Goal: Task Accomplishment & Management: Use online tool/utility

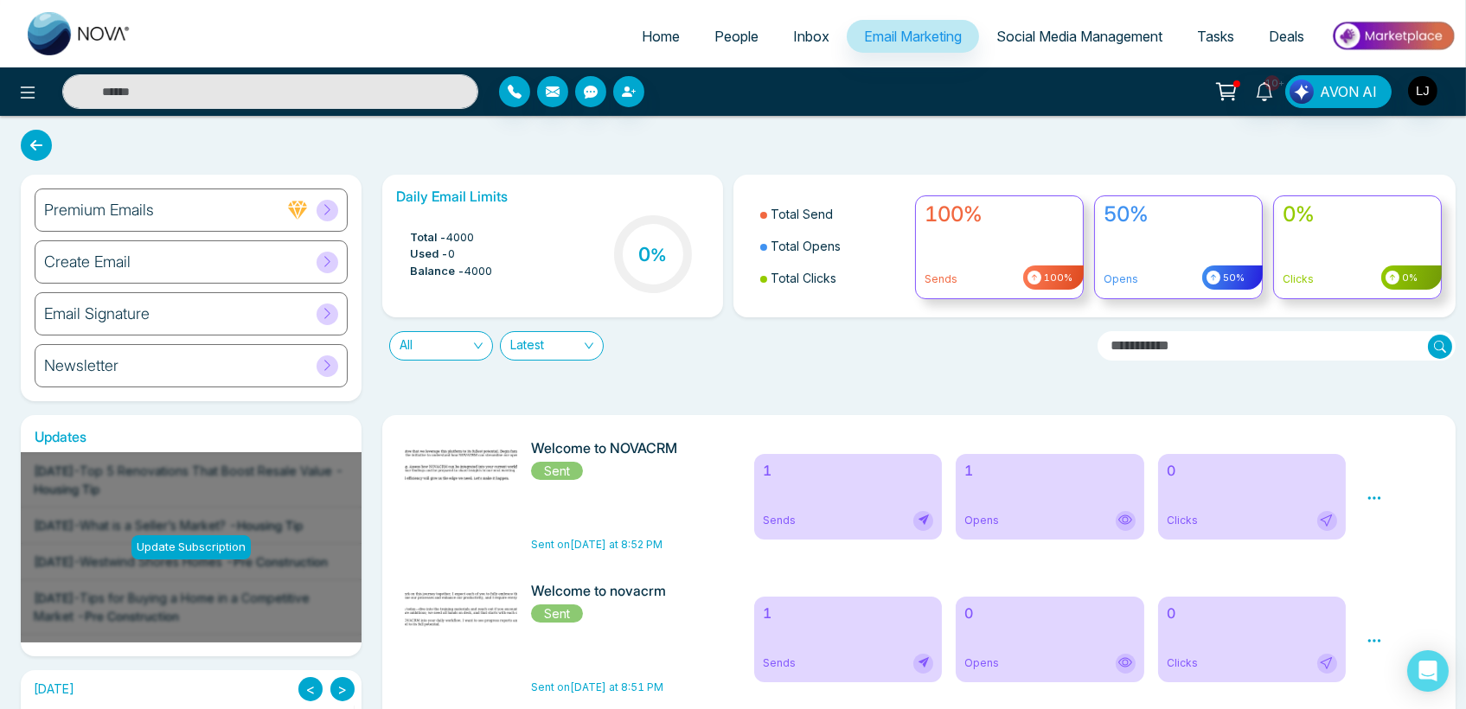
click at [11, 106] on div at bounding box center [244, 91] width 489 height 35
click at [23, 94] on icon at bounding box center [27, 92] width 21 height 21
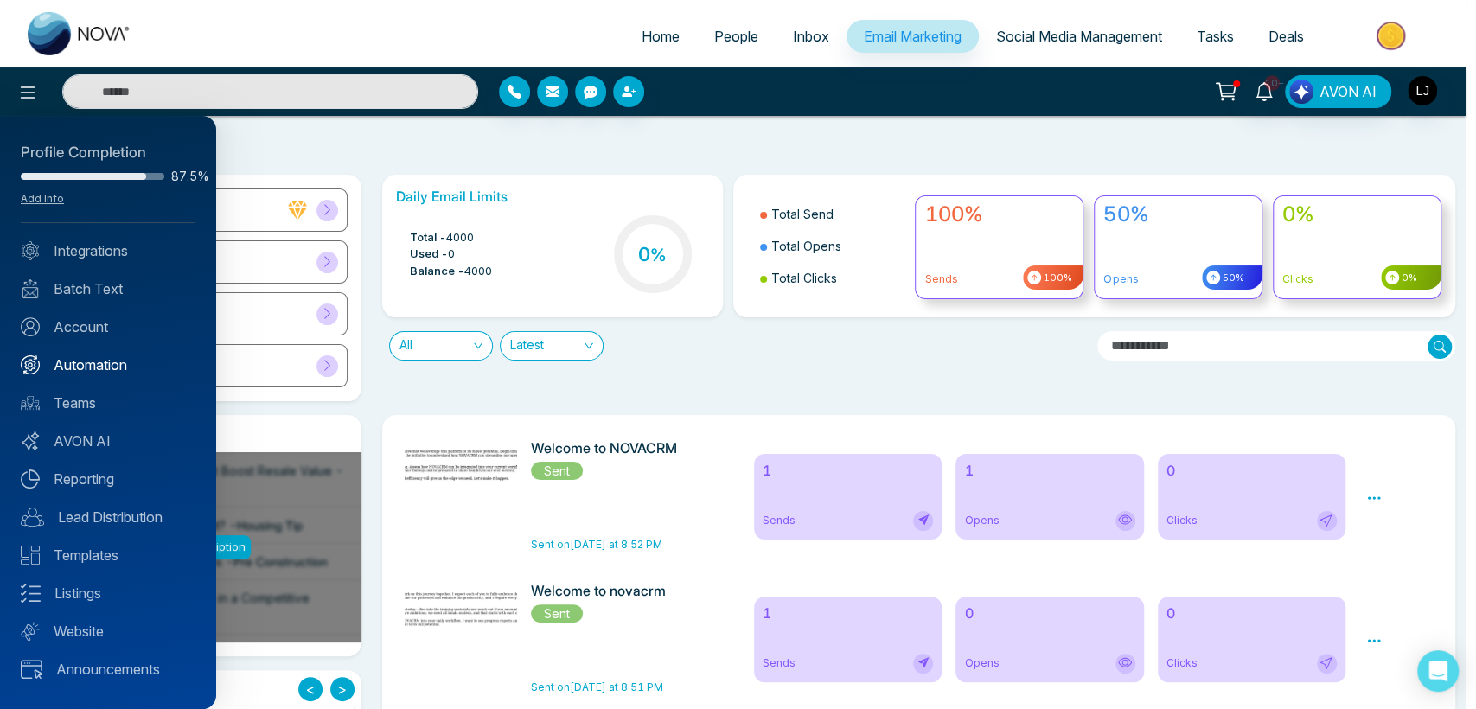
click at [97, 372] on link "Automation" at bounding box center [108, 365] width 175 height 21
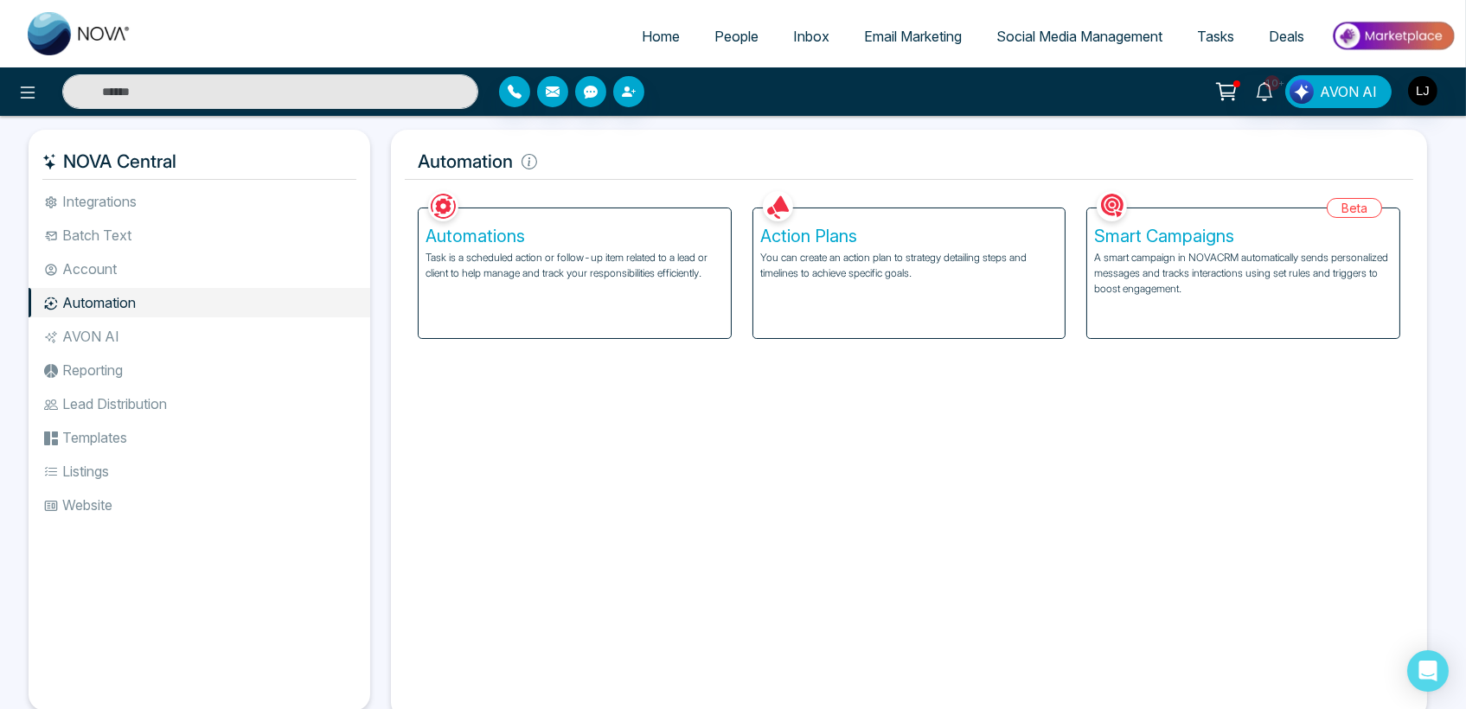
click at [1162, 287] on p "A smart campaign in NOVACRM automatically sends personalized messages and track…" at bounding box center [1243, 273] width 298 height 47
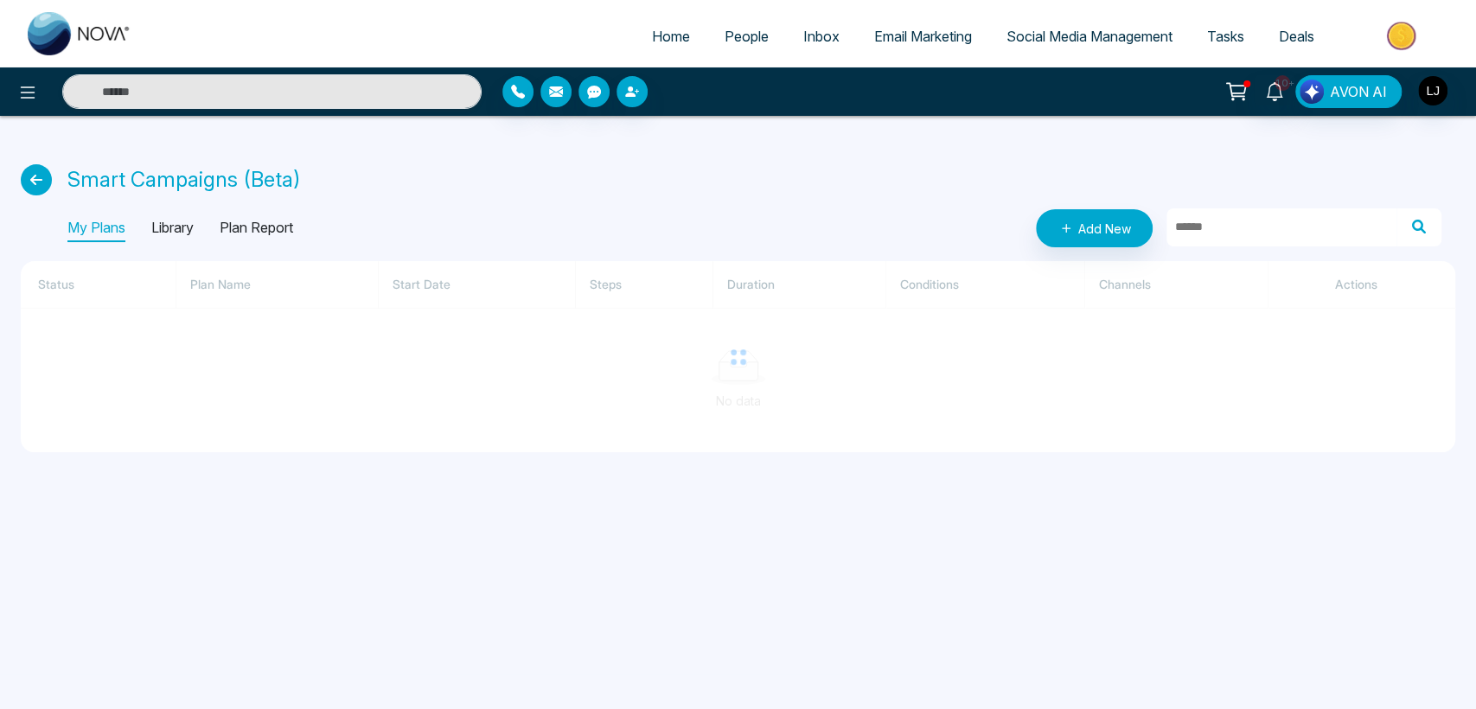
click at [235, 243] on div "My Plans Library Plan Report Add New" at bounding box center [754, 228] width 1374 height 38
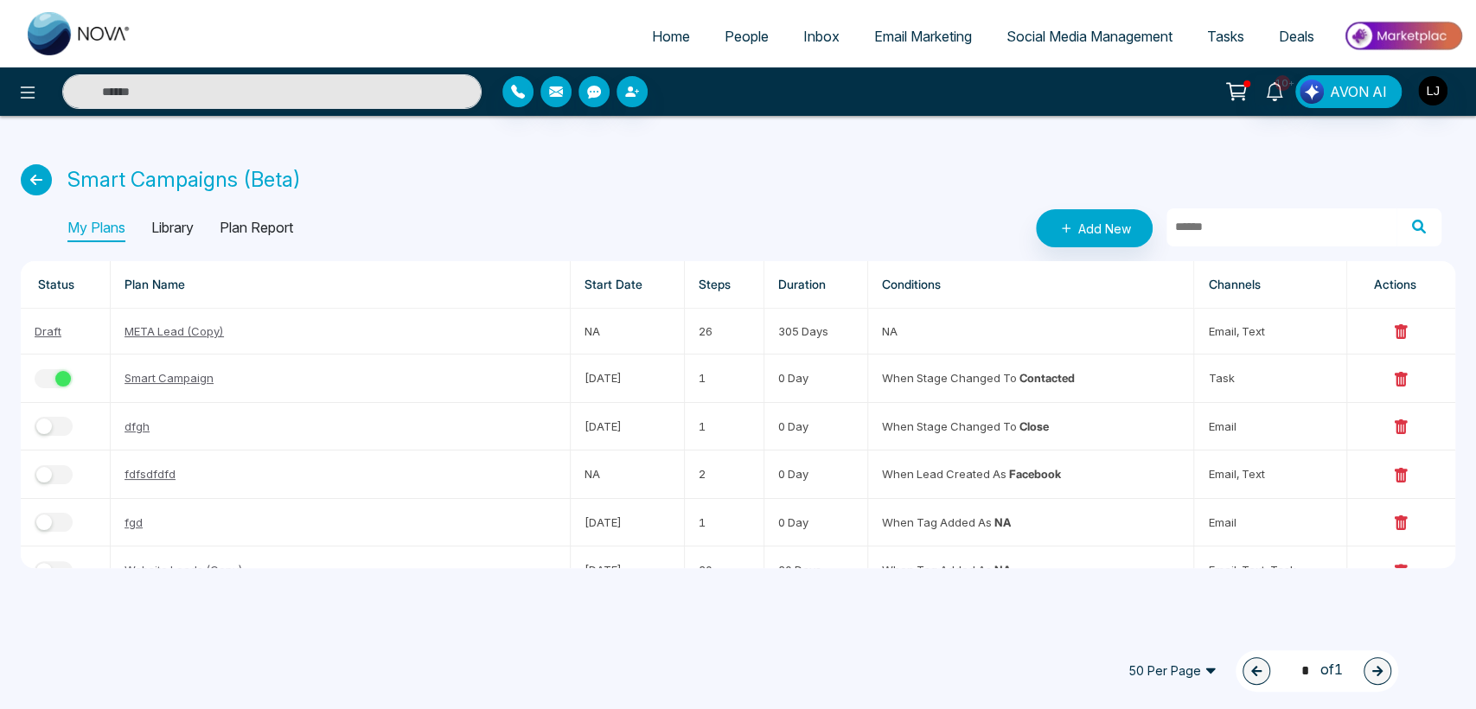
click at [239, 240] on p "Plan Report" at bounding box center [256, 228] width 73 height 28
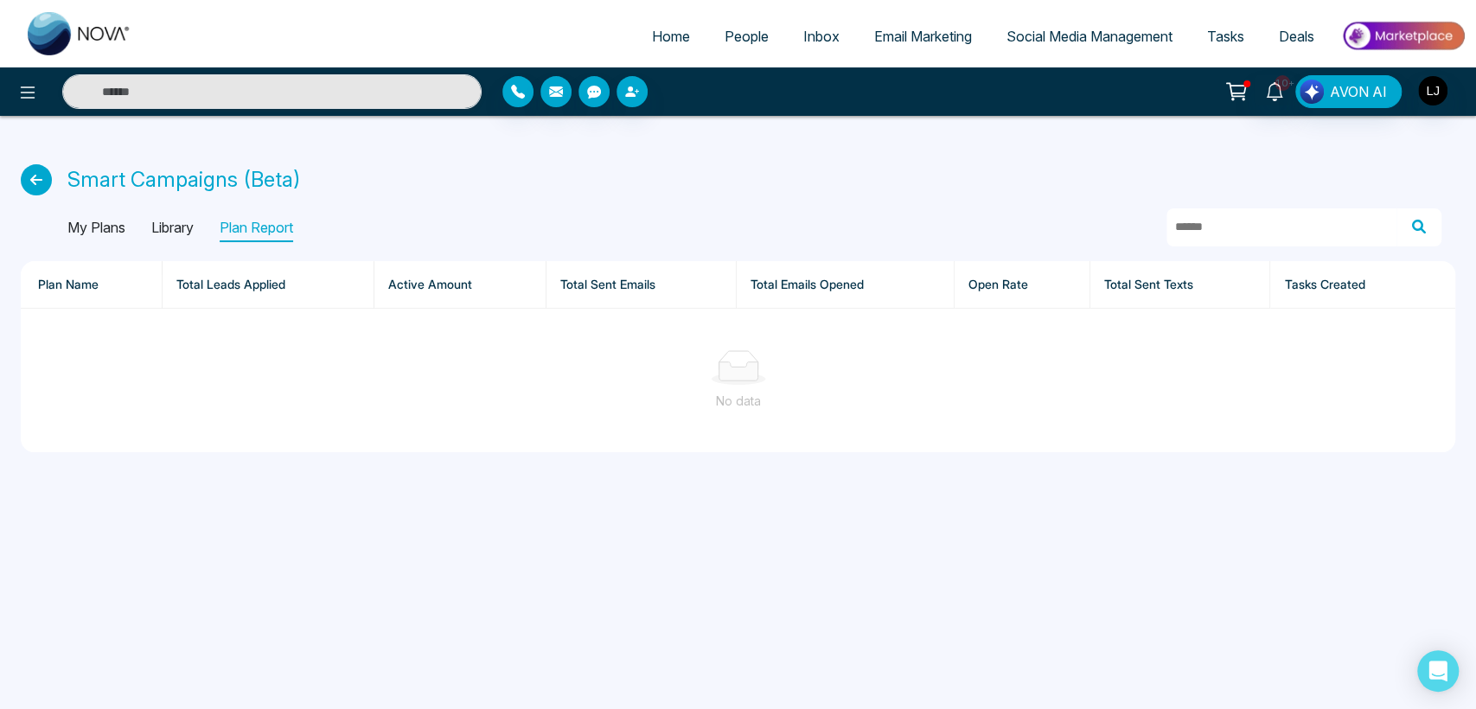
click at [725, 40] on span "People" at bounding box center [747, 36] width 44 height 17
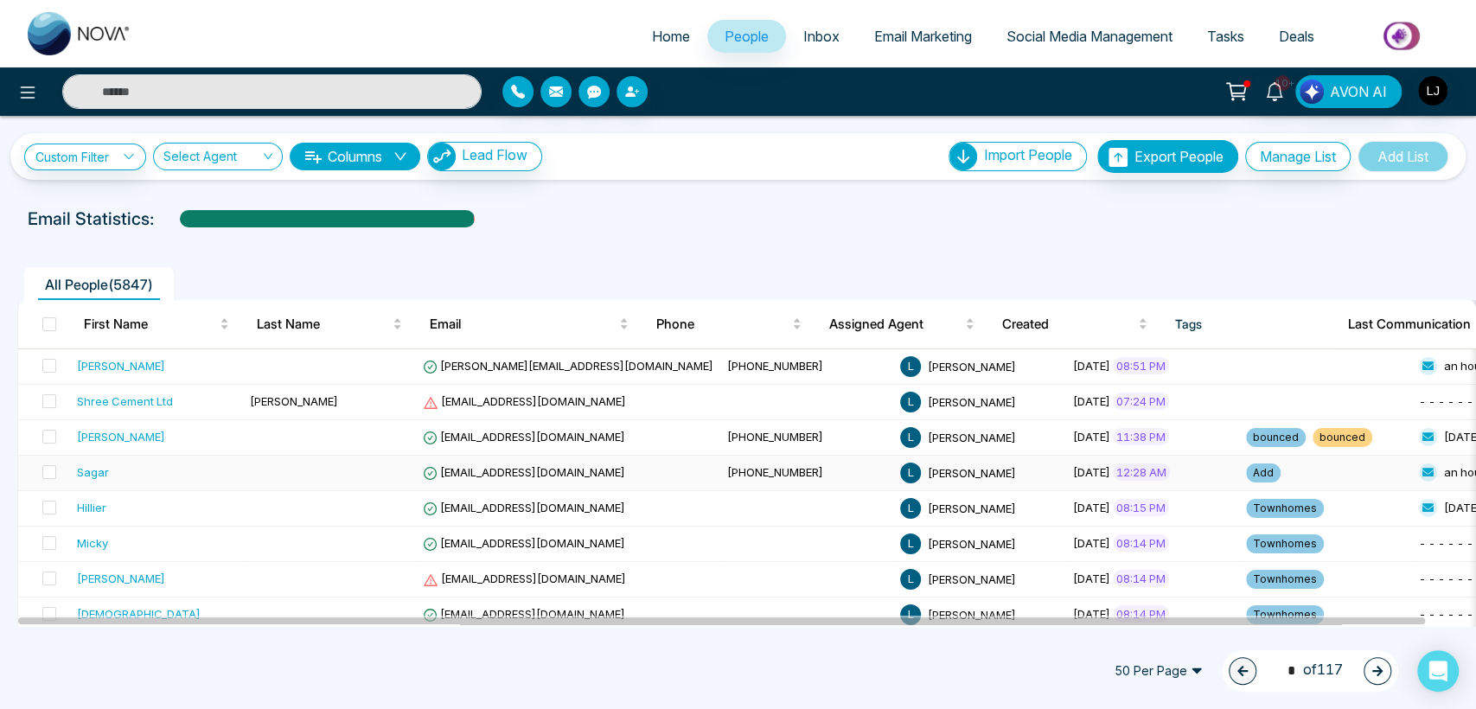
click at [104, 470] on div "Sagar" at bounding box center [93, 471] width 32 height 17
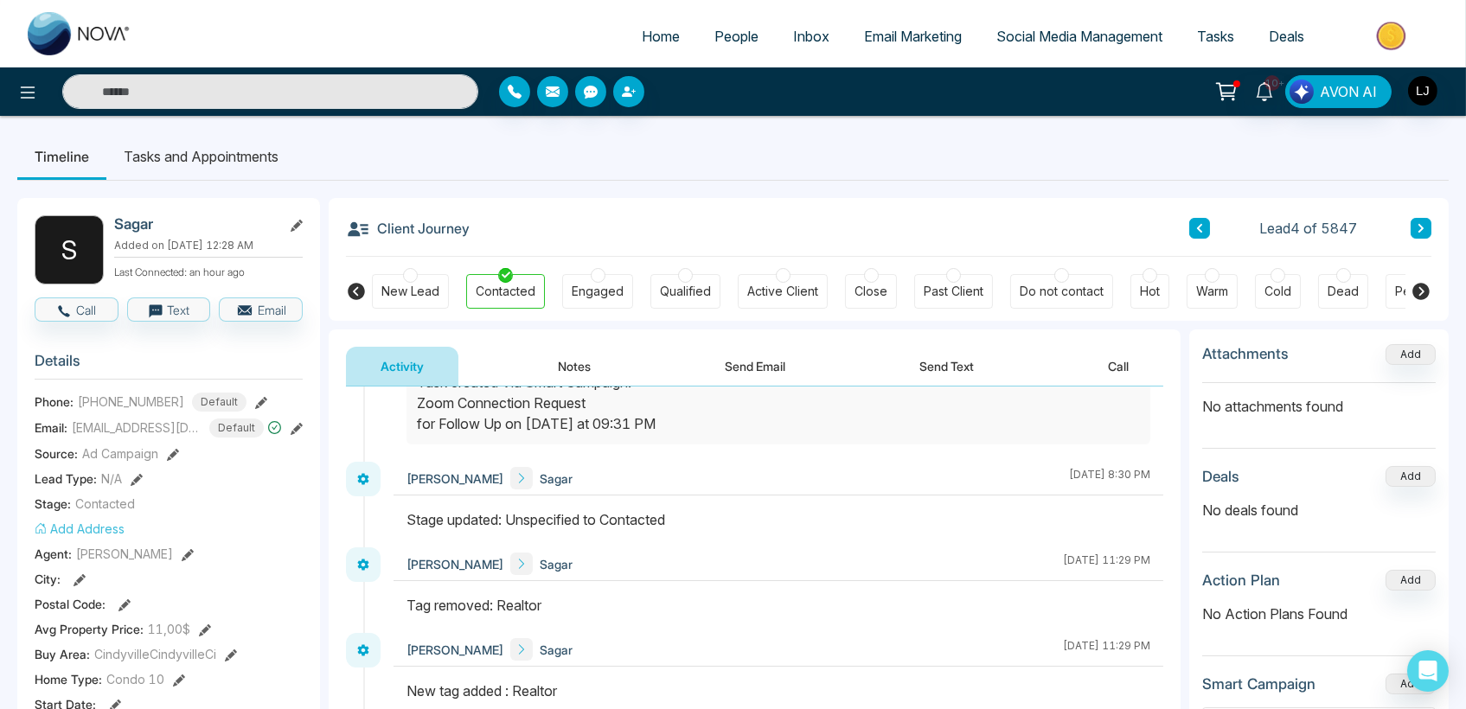
scroll to position [519, 0]
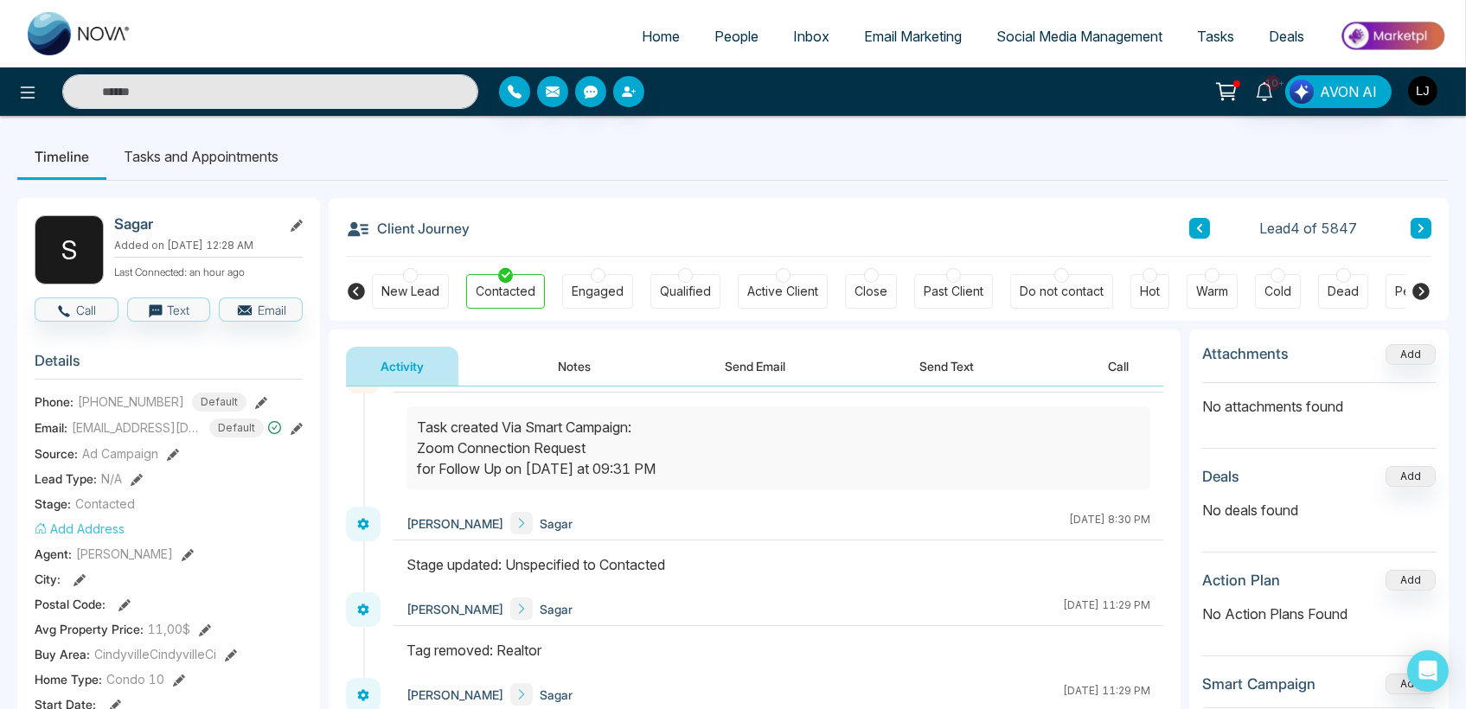
drag, startPoint x: 413, startPoint y: 422, endPoint x: 642, endPoint y: 432, distance: 228.5
click at [642, 432] on div at bounding box center [778, 447] width 744 height 83
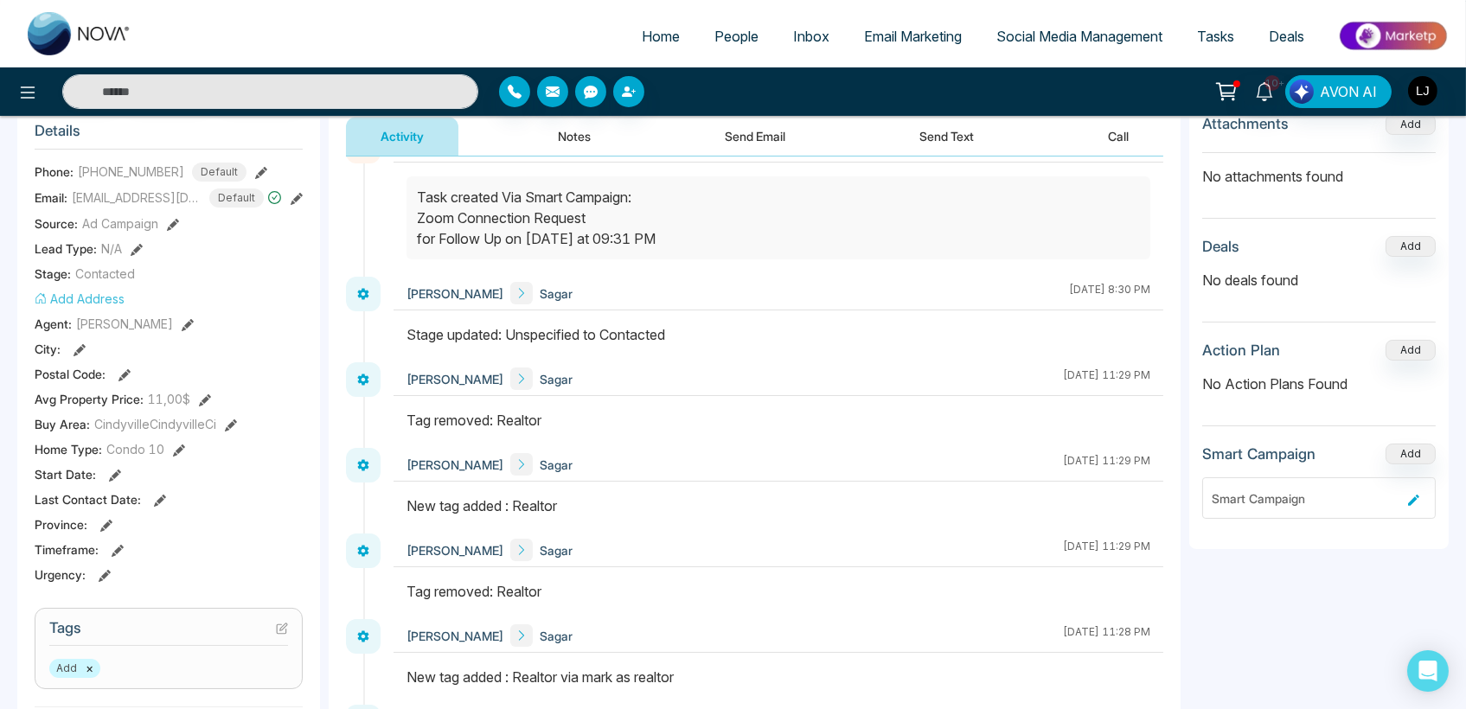
scroll to position [288, 0]
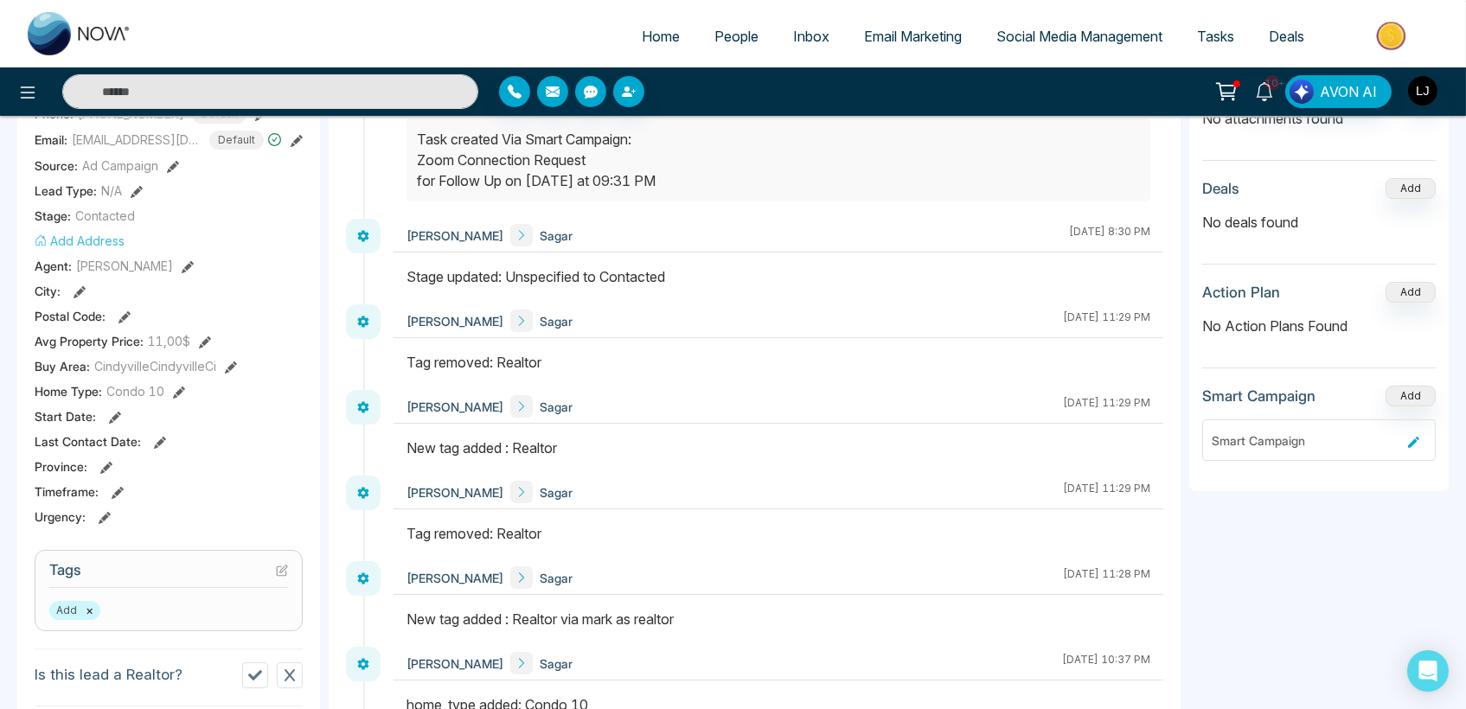
click at [1281, 437] on div "Smart Campaign" at bounding box center [1305, 440] width 189 height 18
click at [1399, 393] on button "Add" at bounding box center [1410, 396] width 50 height 21
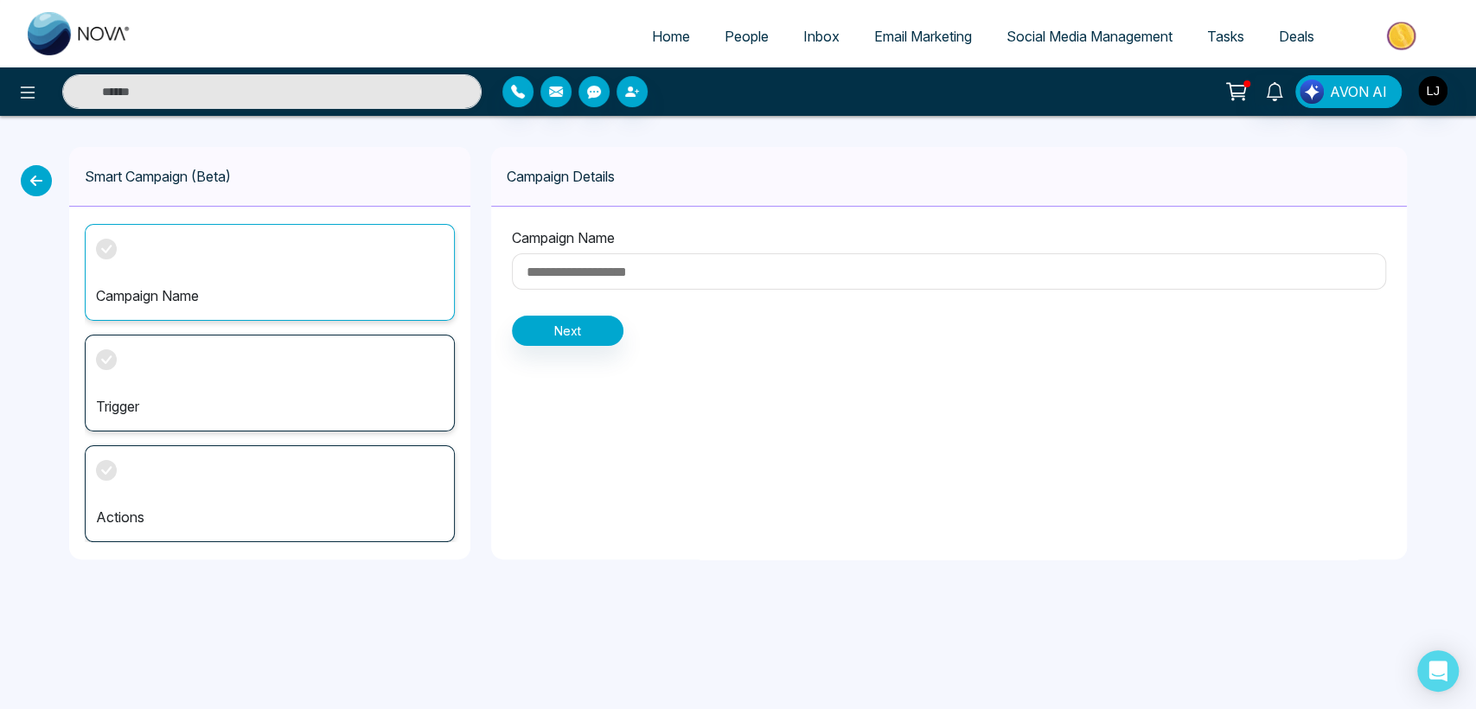
click at [37, 182] on icon at bounding box center [36, 180] width 31 height 31
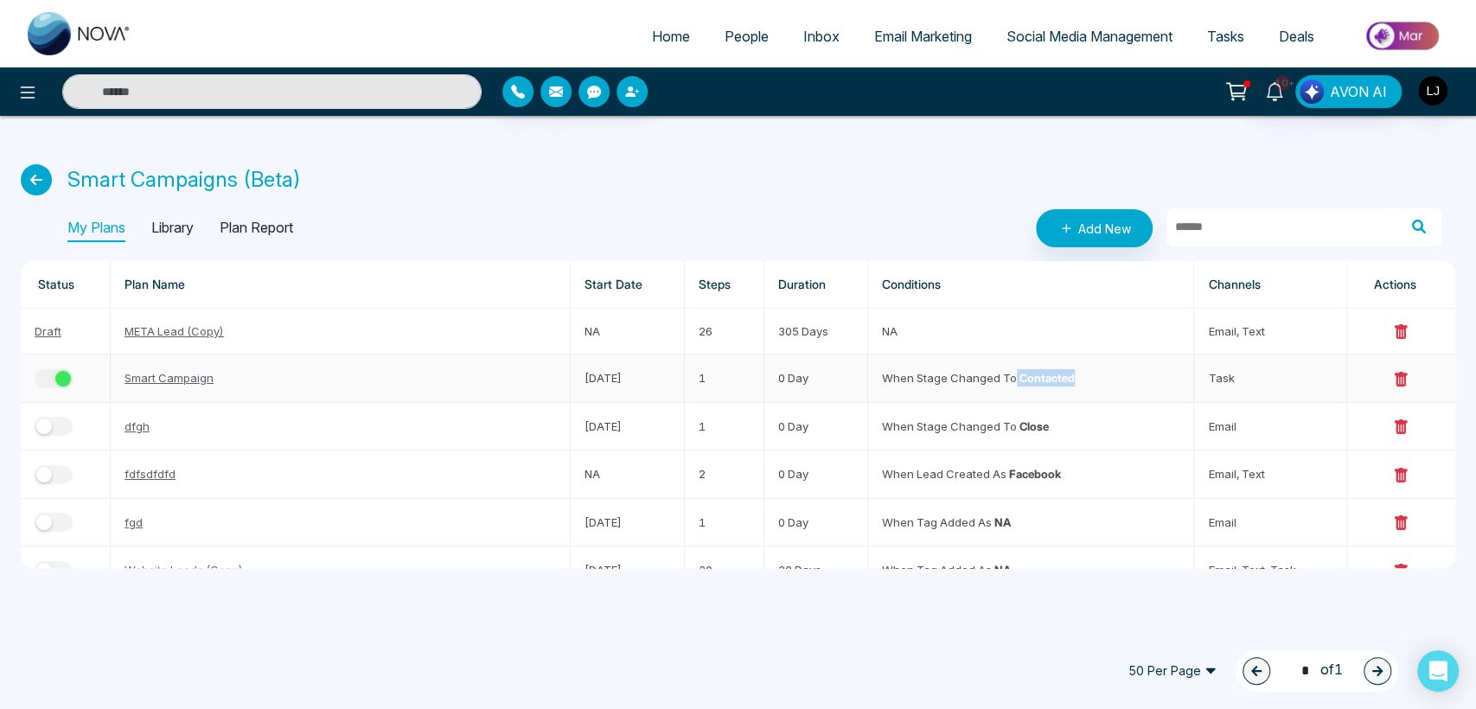
drag, startPoint x: 1016, startPoint y: 376, endPoint x: 1096, endPoint y: 378, distance: 79.6
click at [1096, 378] on td "When stage changed to Contacted" at bounding box center [1031, 379] width 327 height 48
click at [268, 230] on p "Plan Report" at bounding box center [256, 228] width 73 height 28
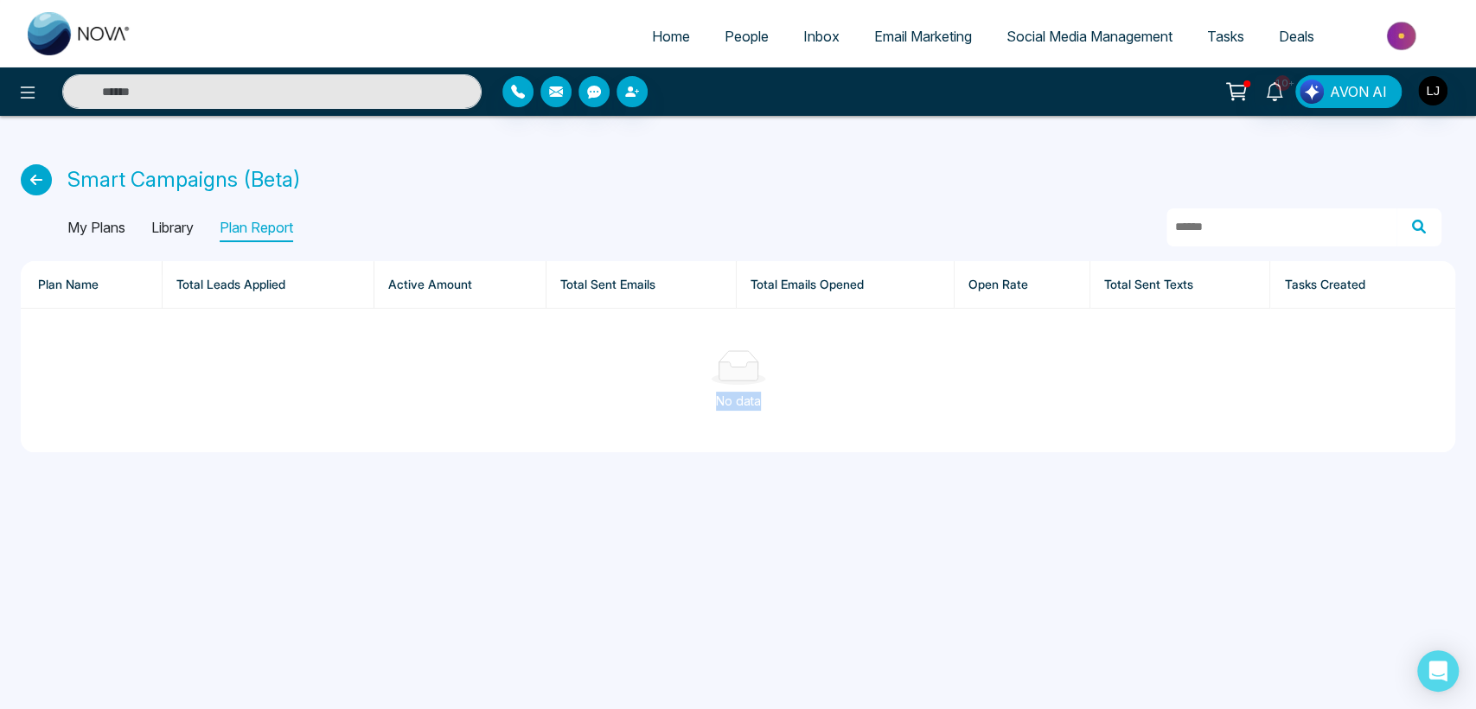
drag, startPoint x: 707, startPoint y: 399, endPoint x: 780, endPoint y: 396, distance: 72.7
click at [780, 396] on div "No data" at bounding box center [738, 401] width 1407 height 19
